Goal: Check status: Check status

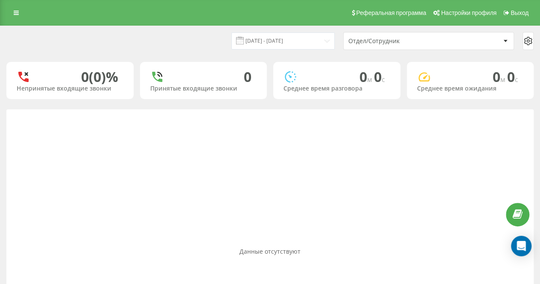
click at [216, 30] on div "[DATE] - [DATE] Отдел/Сотрудник" at bounding box center [269, 41] width 539 height 30
click at [235, 39] on div "[DATE] - [DATE]" at bounding box center [272, 40] width 125 height 17
click at [218, 42] on div "[DATE] - [DATE] Отдел/Сотрудник" at bounding box center [269, 41] width 527 height 18
click at [205, 37] on div "[DATE] - [DATE] Отдел/Сотрудник" at bounding box center [269, 41] width 527 height 18
click at [201, 32] on div "[DATE] - [DATE] Отдел/Сотрудник" at bounding box center [269, 41] width 527 height 18
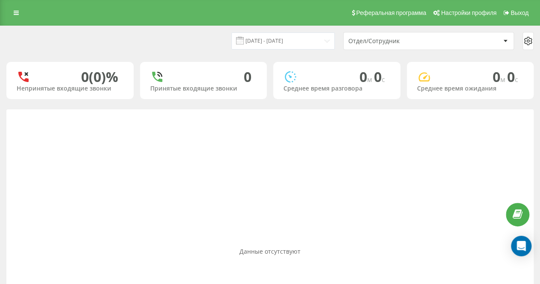
click at [193, 22] on div "Реферальная программа Настройки профиля Выход" at bounding box center [270, 13] width 540 height 26
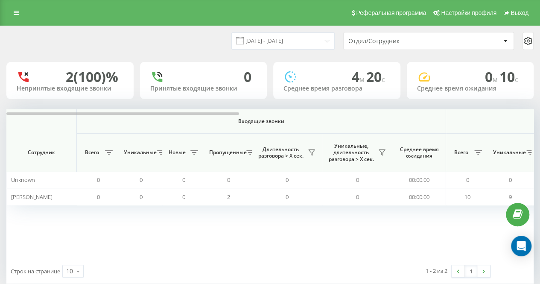
click at [218, 52] on div "[DATE] - [DATE] Отдел/Сотрудник" at bounding box center [269, 41] width 539 height 30
click at [293, 35] on input "[DATE] - [DATE]" at bounding box center [282, 40] width 103 height 17
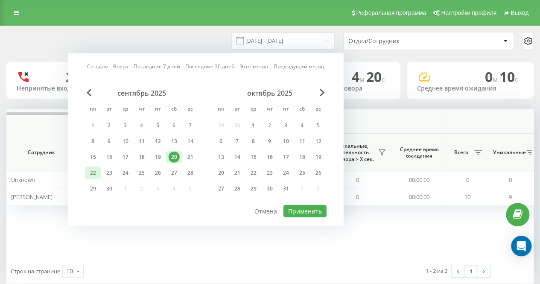
click at [98, 173] on div "22" at bounding box center [92, 172] width 11 height 11
click at [295, 211] on button "Применить" at bounding box center [304, 211] width 43 height 12
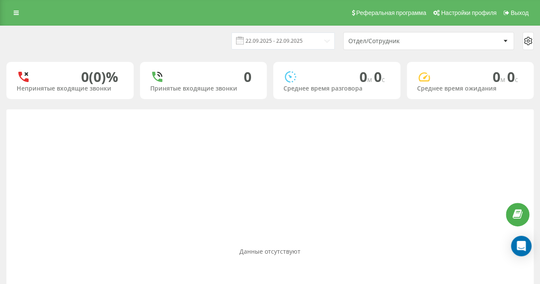
click at [189, 49] on div "[DATE] - [DATE] Отдел/Сотрудник" at bounding box center [269, 41] width 527 height 18
click at [211, 38] on div "[DATE] - [DATE] Отдел/Сотрудник" at bounding box center [269, 41] width 527 height 18
click at [222, 33] on div "[DATE] - [DATE]" at bounding box center [272, 40] width 125 height 17
click at [223, 33] on div "[DATE] - [DATE]" at bounding box center [272, 40] width 125 height 17
click at [227, 35] on div "[DATE] - [DATE]" at bounding box center [272, 40] width 125 height 17
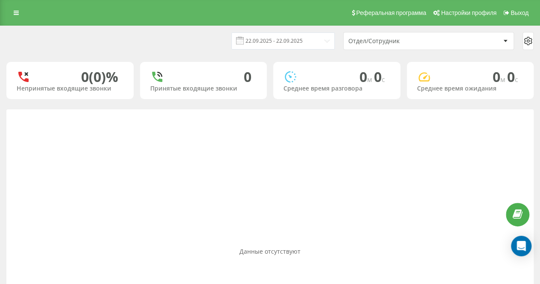
click at [229, 36] on div "[DATE] - [DATE]" at bounding box center [272, 40] width 125 height 17
click at [234, 28] on div "[DATE] - [DATE] Отдел/Сотрудник" at bounding box center [269, 41] width 539 height 30
